Goal: Navigation & Orientation: Go to known website

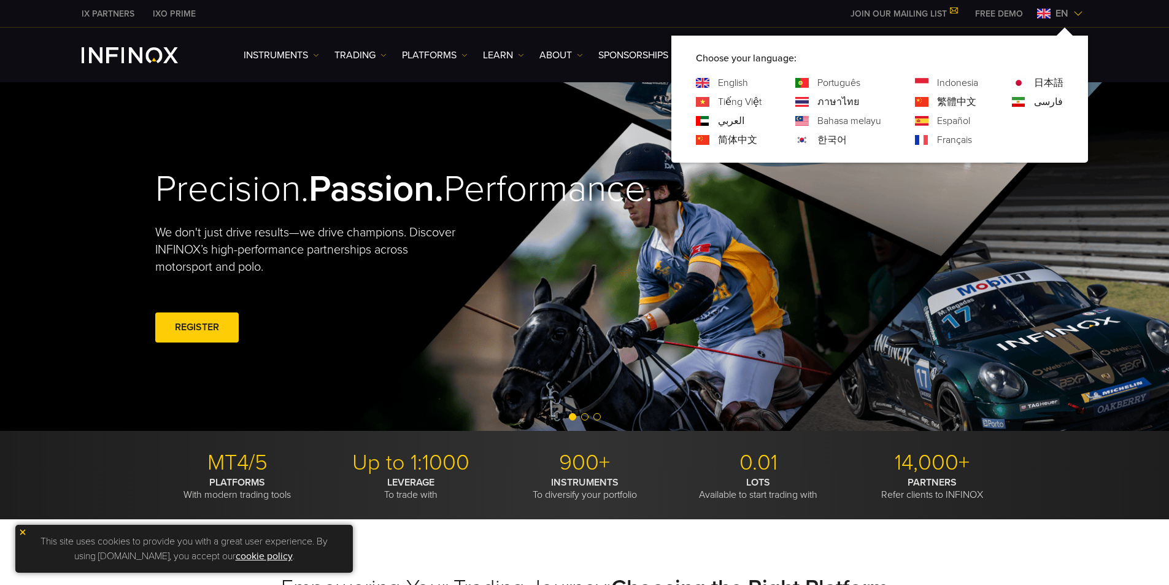
click at [734, 105] on link "Tiếng Việt" at bounding box center [740, 101] width 44 height 15
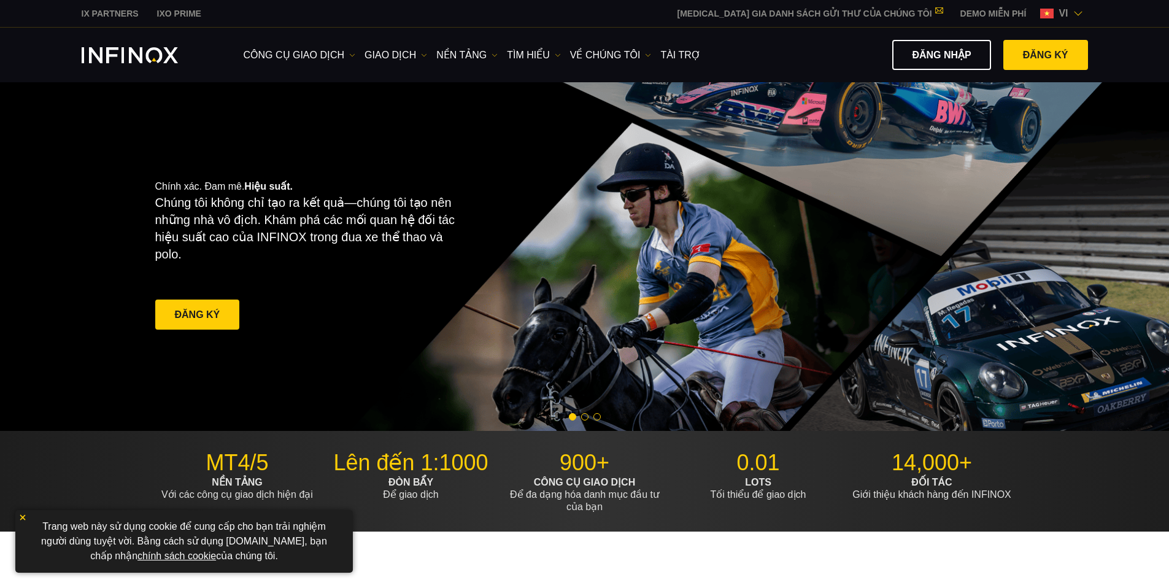
click at [935, 55] on link "Đăng nhập" at bounding box center [941, 55] width 98 height 30
